Goal: Transaction & Acquisition: Purchase product/service

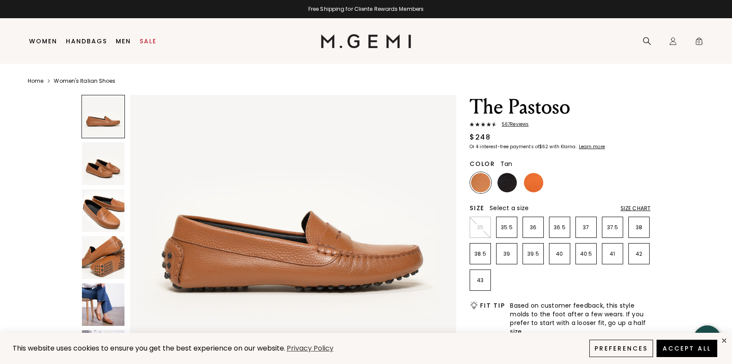
scroll to position [43, 0]
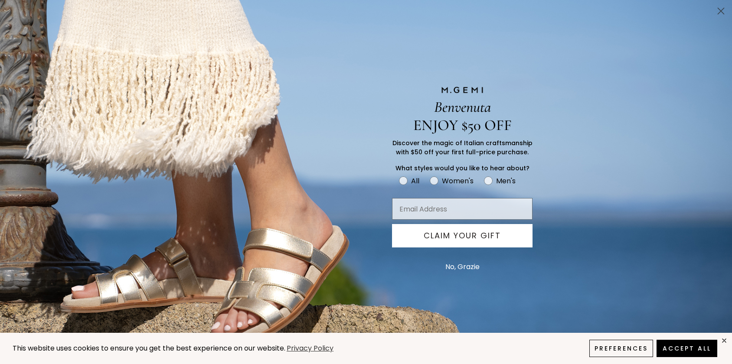
click at [723, 15] on circle "Close dialog" at bounding box center [721, 11] width 14 height 14
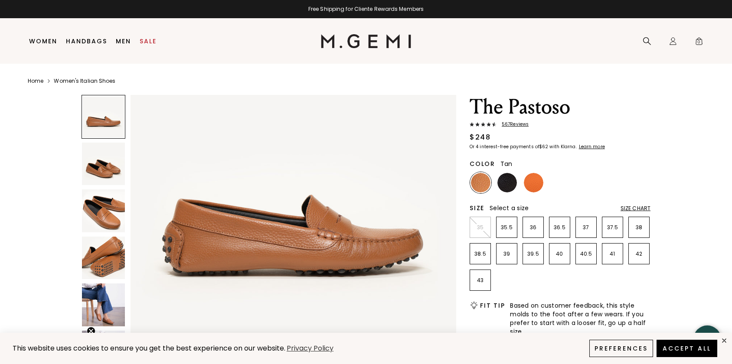
scroll to position [59, 0]
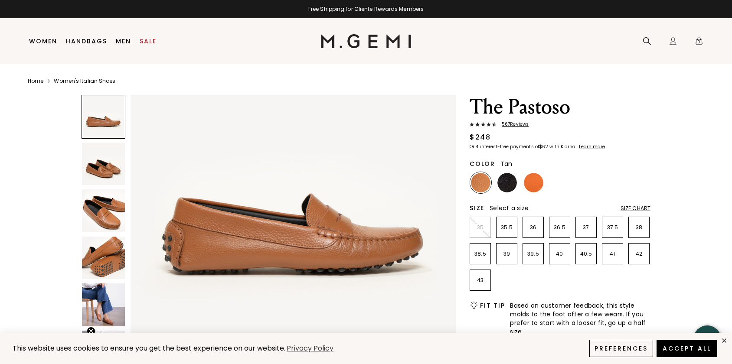
click at [113, 205] on img at bounding box center [103, 211] width 43 height 43
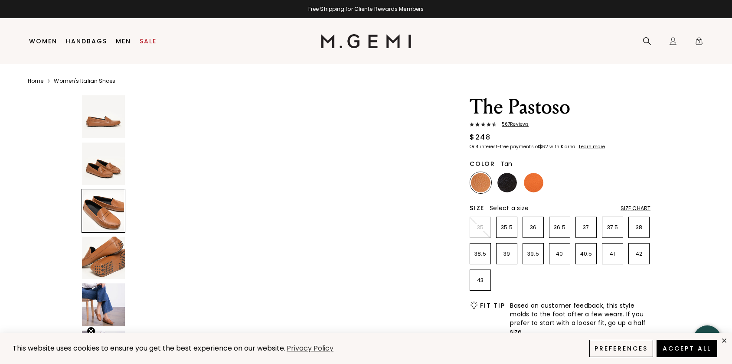
scroll to position [669, 0]
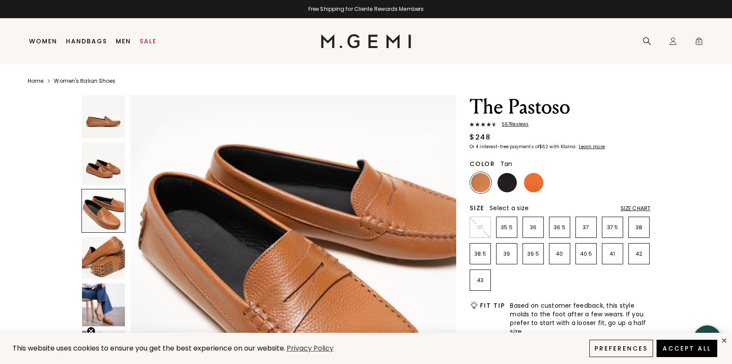
click at [112, 246] on img at bounding box center [103, 258] width 43 height 43
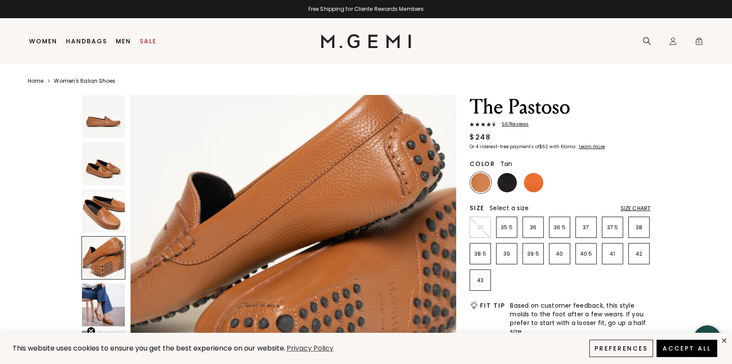
click at [107, 295] on img at bounding box center [103, 305] width 43 height 43
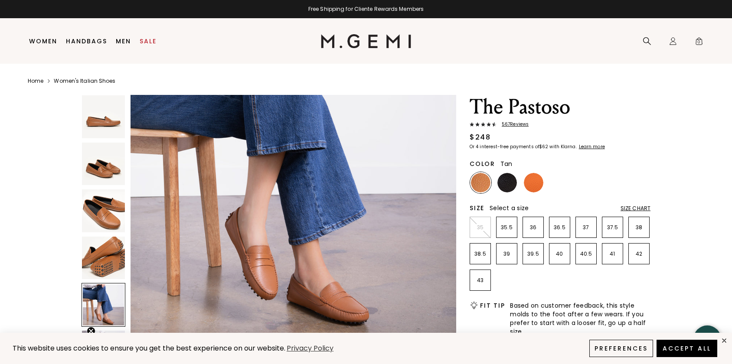
scroll to position [1423, 0]
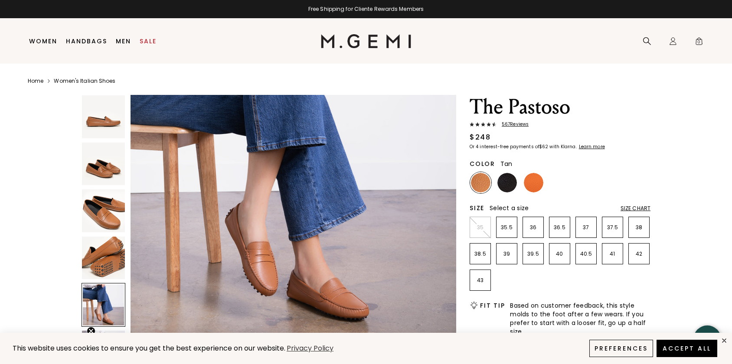
click at [518, 122] on span "567 Review s" at bounding box center [513, 124] width 32 height 5
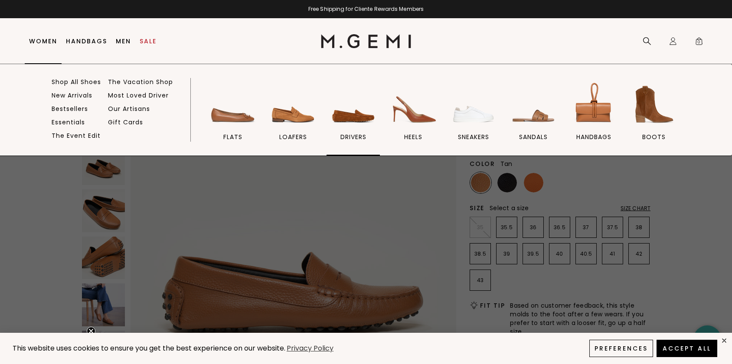
click at [341, 114] on img at bounding box center [353, 104] width 49 height 49
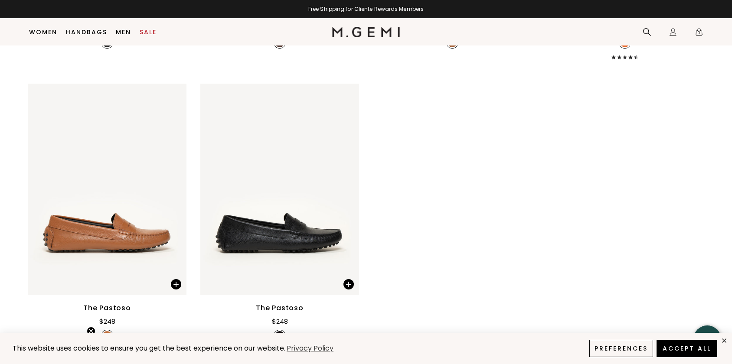
scroll to position [1615, 0]
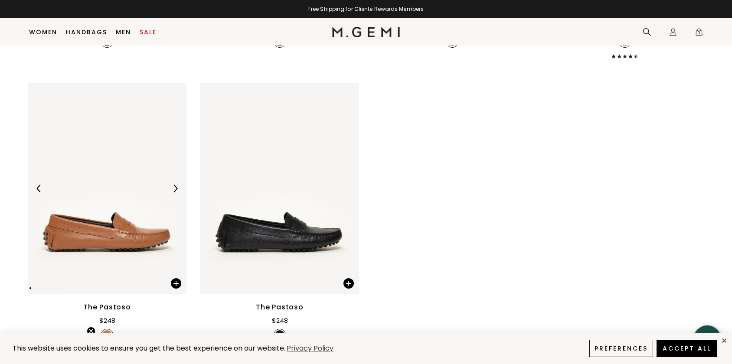
click at [139, 169] on img at bounding box center [107, 189] width 159 height 212
click at [107, 186] on img at bounding box center [107, 189] width 159 height 212
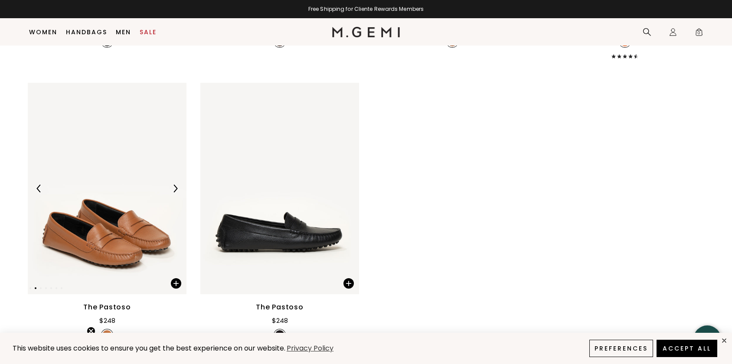
click at [128, 144] on img at bounding box center [107, 189] width 159 height 212
click at [112, 302] on div "The Pastoso" at bounding box center [107, 307] width 48 height 10
click at [108, 99] on img at bounding box center [107, 189] width 159 height 212
click at [112, 183] on img at bounding box center [107, 189] width 159 height 212
click at [104, 302] on div "The Pastoso" at bounding box center [107, 307] width 48 height 10
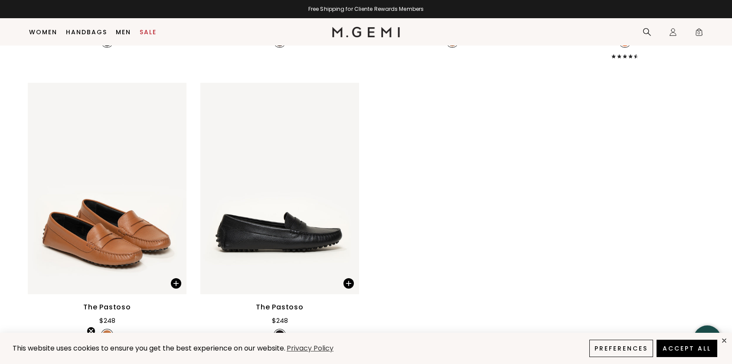
click at [106, 330] on img at bounding box center [107, 335] width 10 height 10
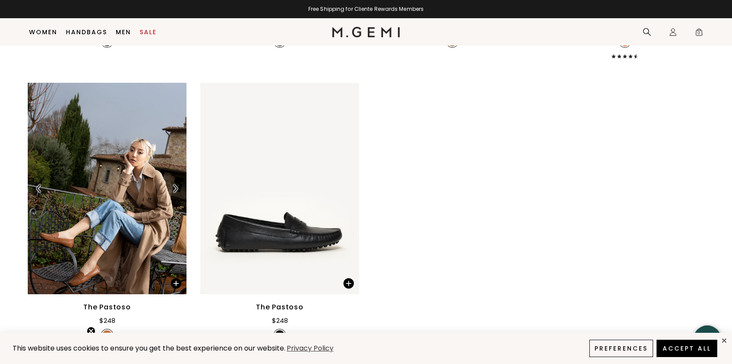
click at [108, 214] on img at bounding box center [107, 189] width 159 height 212
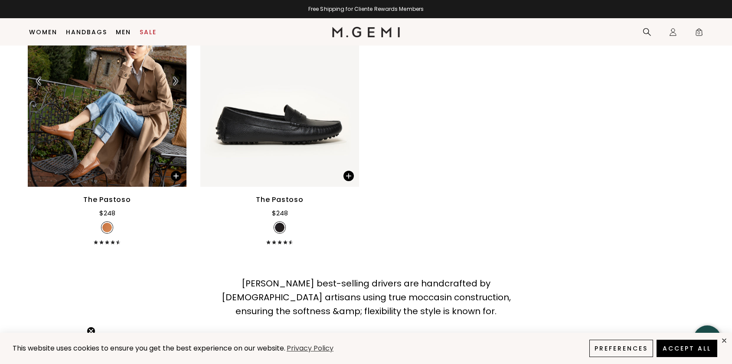
scroll to position [1767, 0]
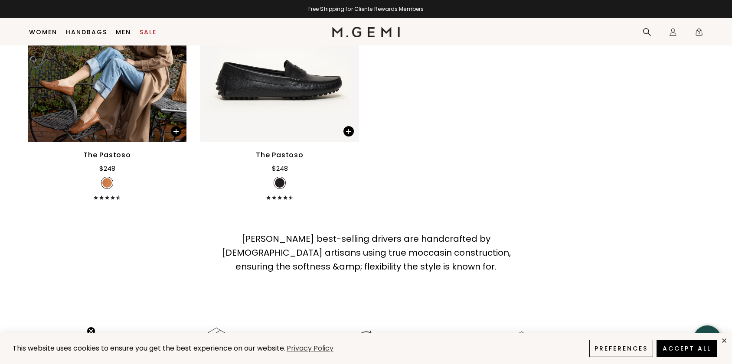
click at [99, 150] on div "The Pastoso" at bounding box center [107, 155] width 48 height 10
click at [98, 150] on div "The Pastoso" at bounding box center [107, 155] width 48 height 10
click at [181, 115] on span at bounding box center [172, 128] width 30 height 27
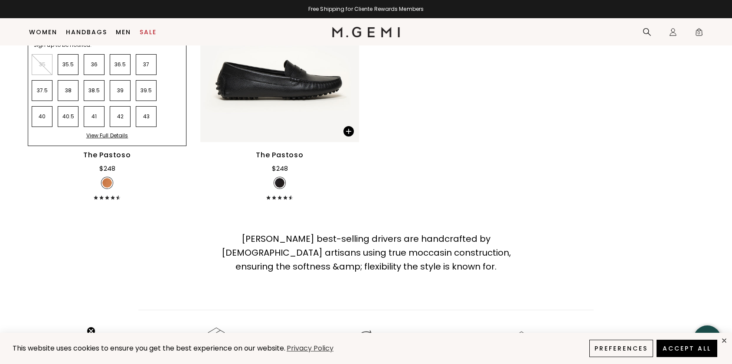
click at [128, 132] on div "View Full Details" at bounding box center [107, 138] width 42 height 13
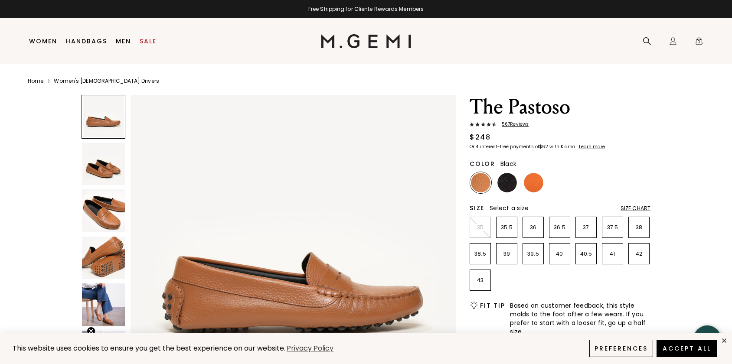
click at [507, 185] on img at bounding box center [507, 183] width 20 height 20
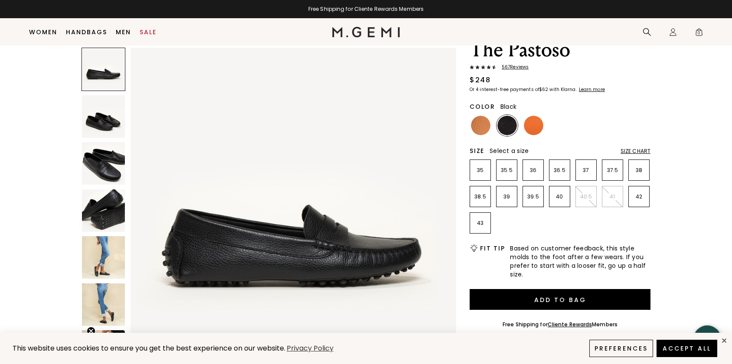
scroll to position [40, 0]
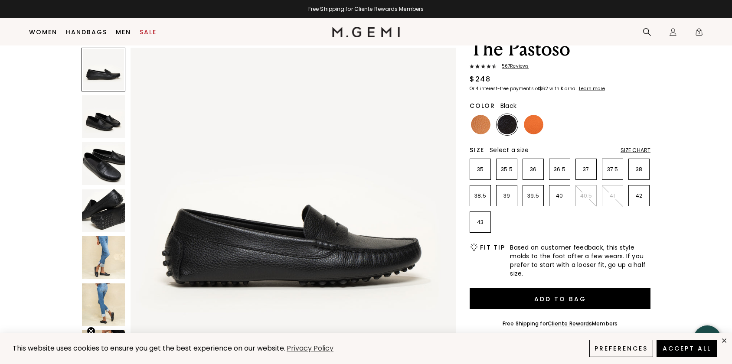
click at [97, 264] on img at bounding box center [103, 257] width 43 height 43
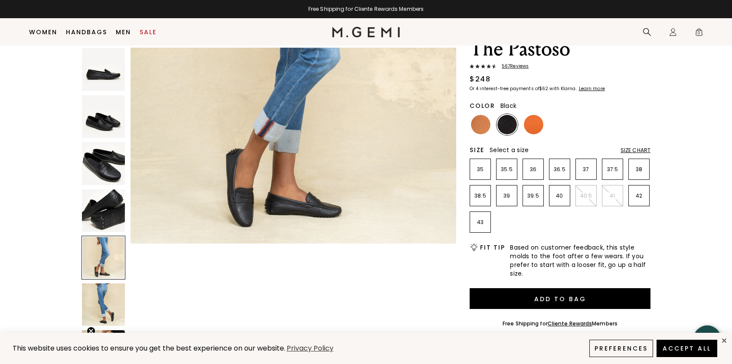
scroll to position [1484, 0]
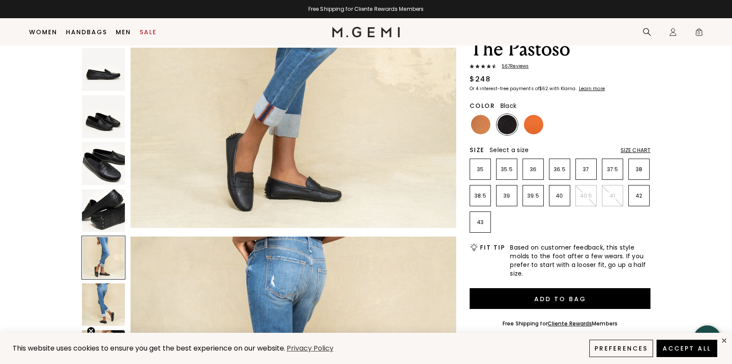
click at [105, 307] on img at bounding box center [103, 305] width 43 height 43
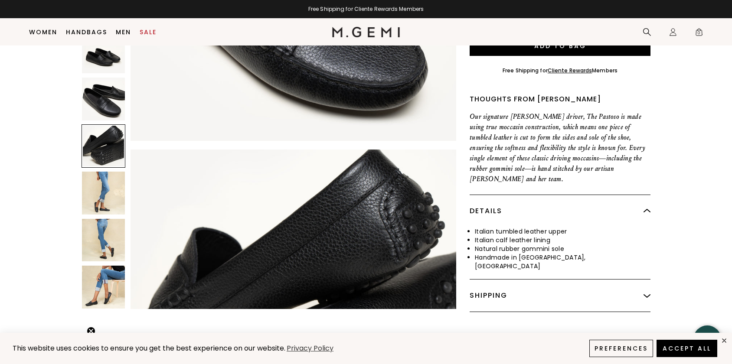
scroll to position [736, 0]
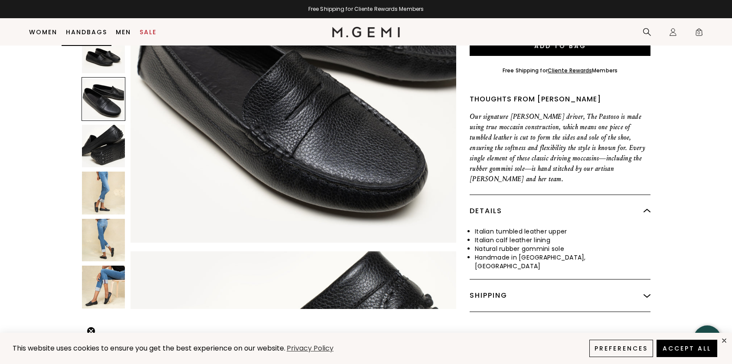
click at [91, 33] on link "Handbags" at bounding box center [86, 32] width 41 height 7
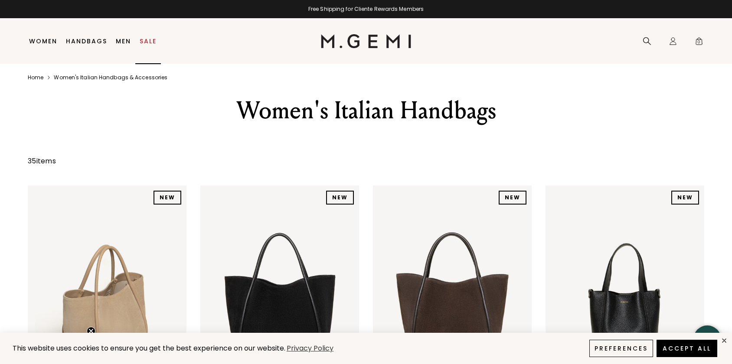
click at [147, 43] on link "Sale" at bounding box center [148, 41] width 17 height 7
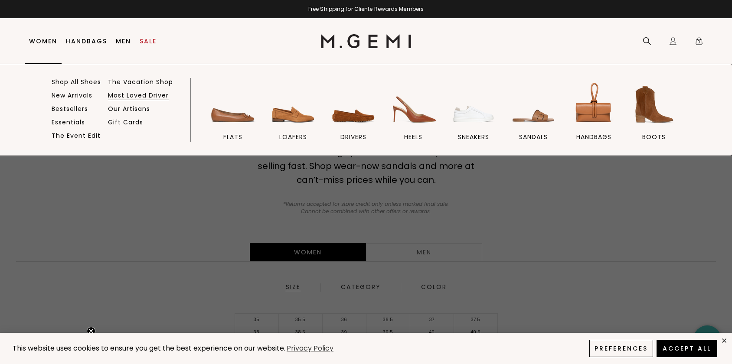
click at [152, 94] on link "Most Loved Driver" at bounding box center [138, 96] width 61 height 8
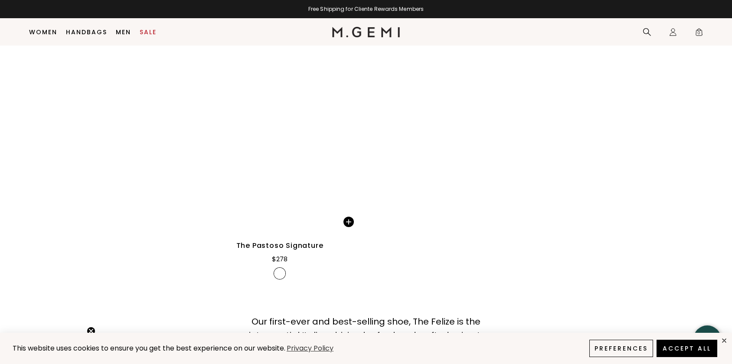
scroll to position [2028, 0]
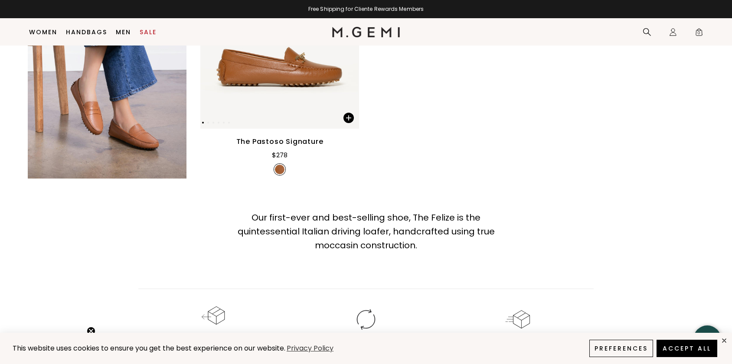
click at [275, 129] on img at bounding box center [279, 23] width 159 height 212
click at [350, 123] on span at bounding box center [348, 118] width 10 height 10
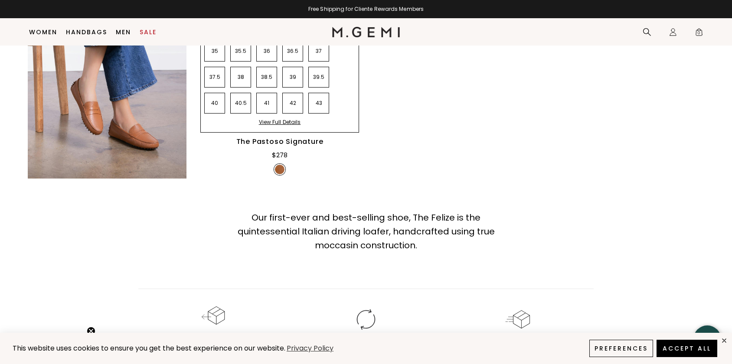
click at [286, 132] on div "View Full Details" at bounding box center [280, 125] width 42 height 13
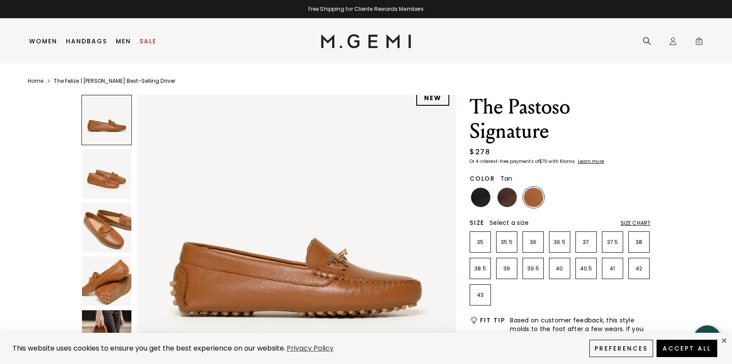
scroll to position [15, 0]
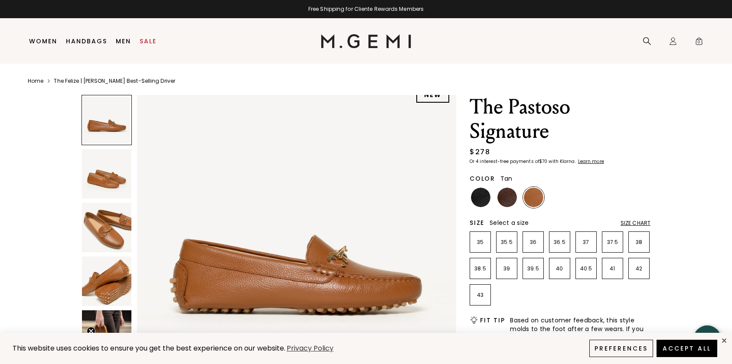
click at [114, 226] on img at bounding box center [106, 227] width 49 height 49
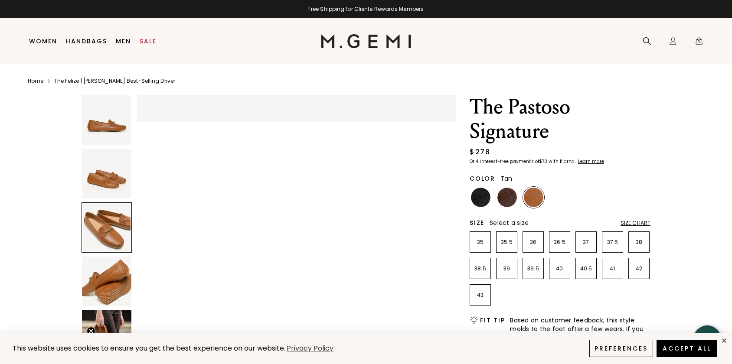
scroll to position [656, 0]
